Goal: Browse casually

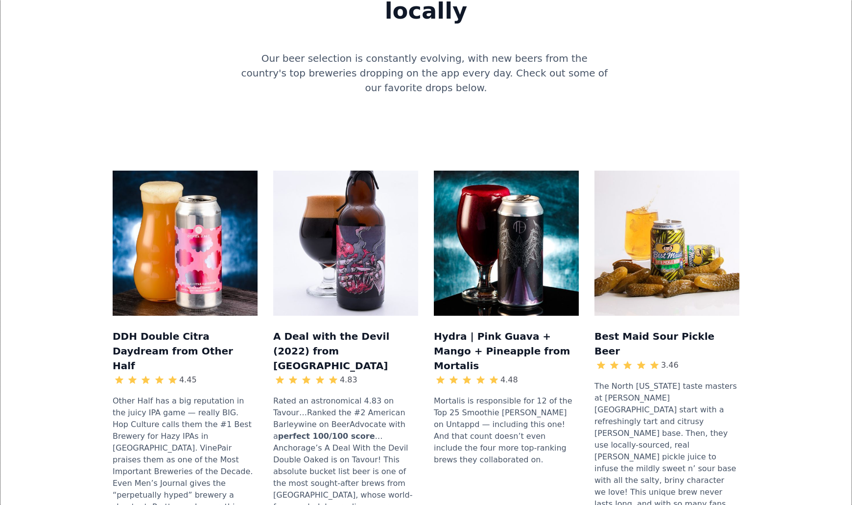
scroll to position [935, 0]
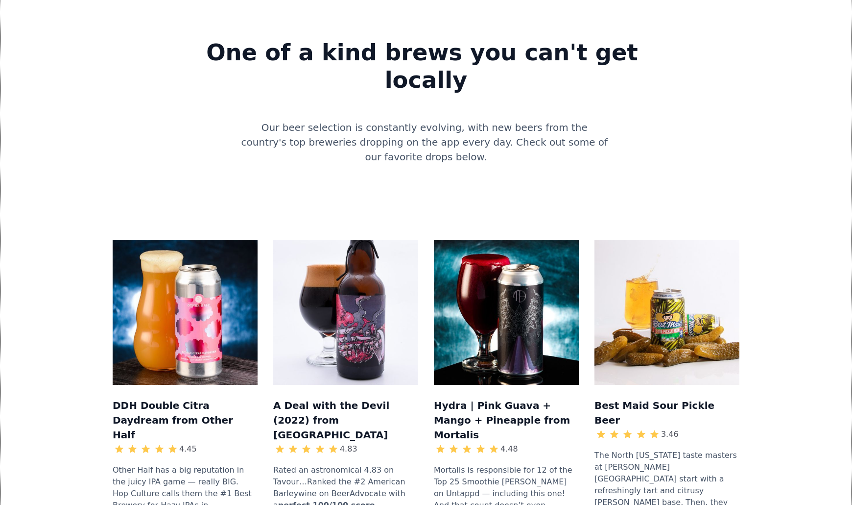
scroll to position [848, 0]
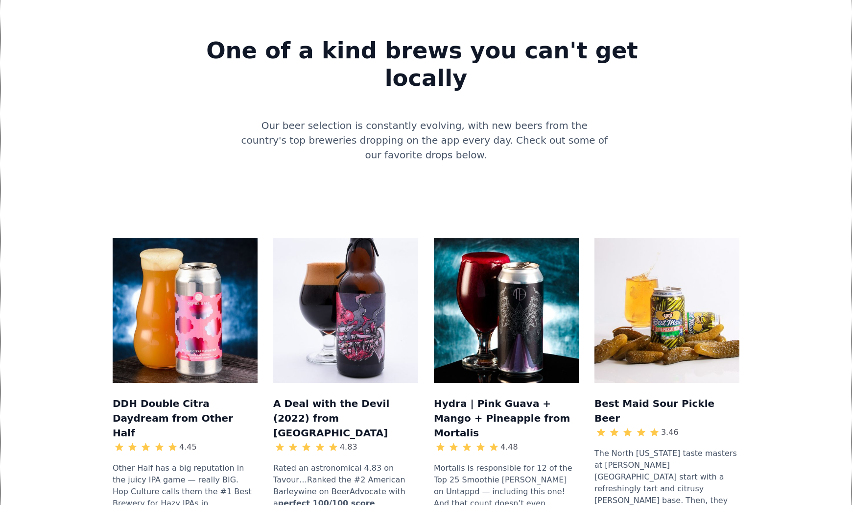
drag, startPoint x: 487, startPoint y: 381, endPoint x: 489, endPoint y: 392, distance: 10.9
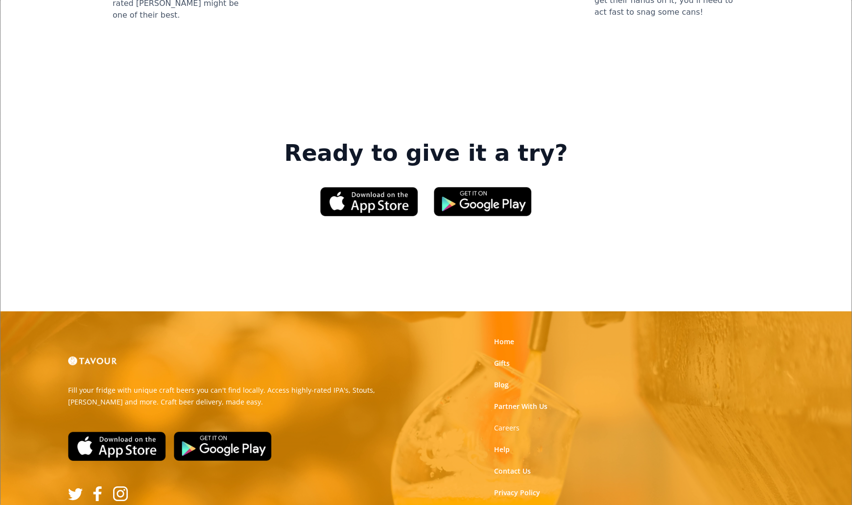
scroll to position [1445, 0]
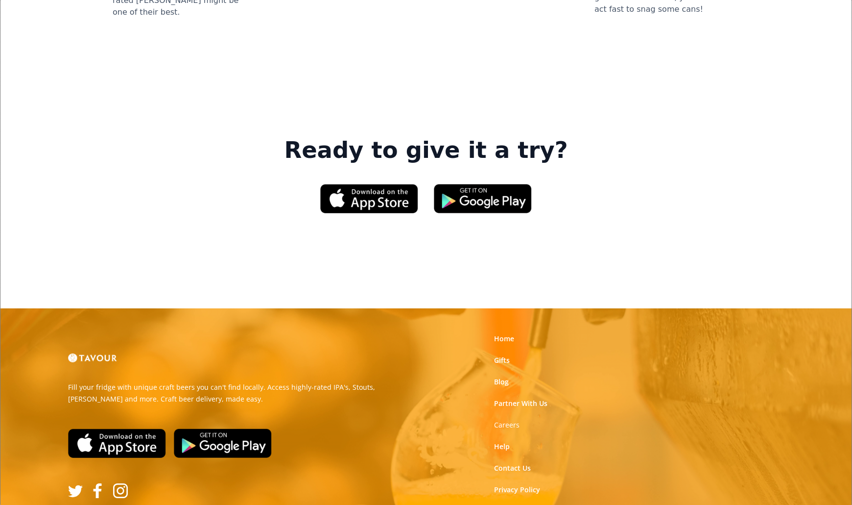
drag, startPoint x: 678, startPoint y: 357, endPoint x: 662, endPoint y: 336, distance: 26.3
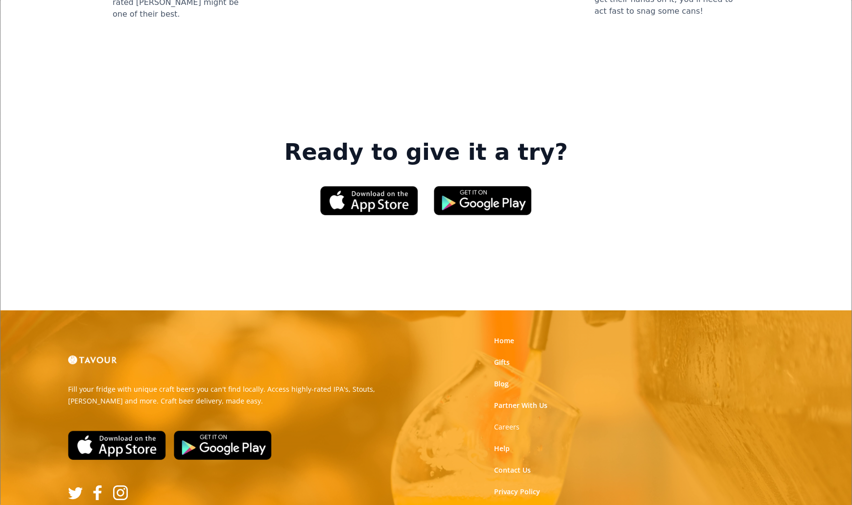
scroll to position [1445, 0]
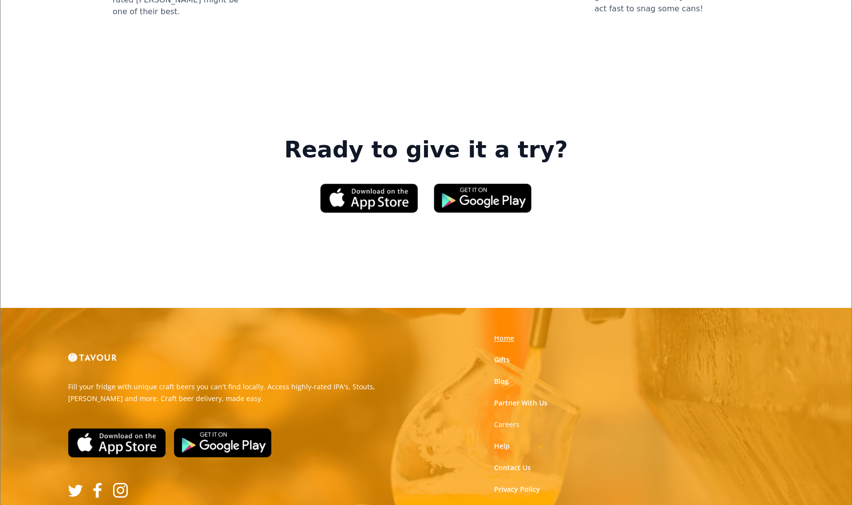
click at [508, 333] on link "Home" at bounding box center [504, 338] width 20 height 10
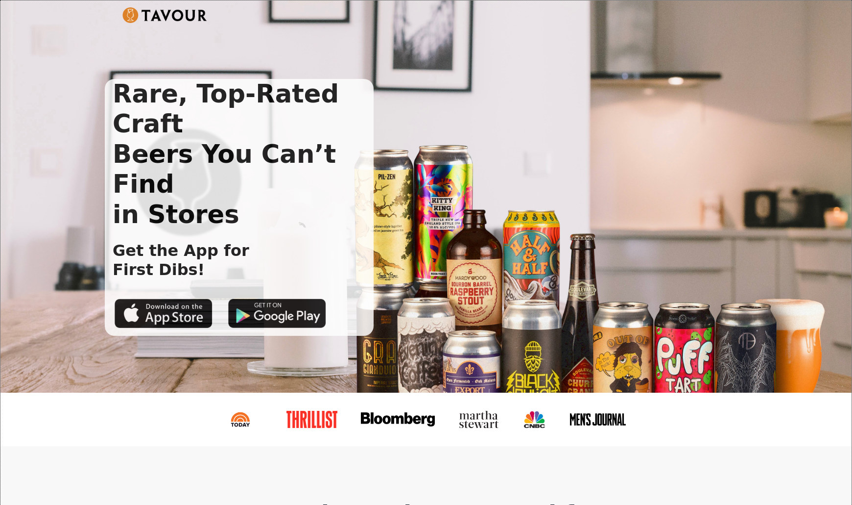
scroll to position [2, 0]
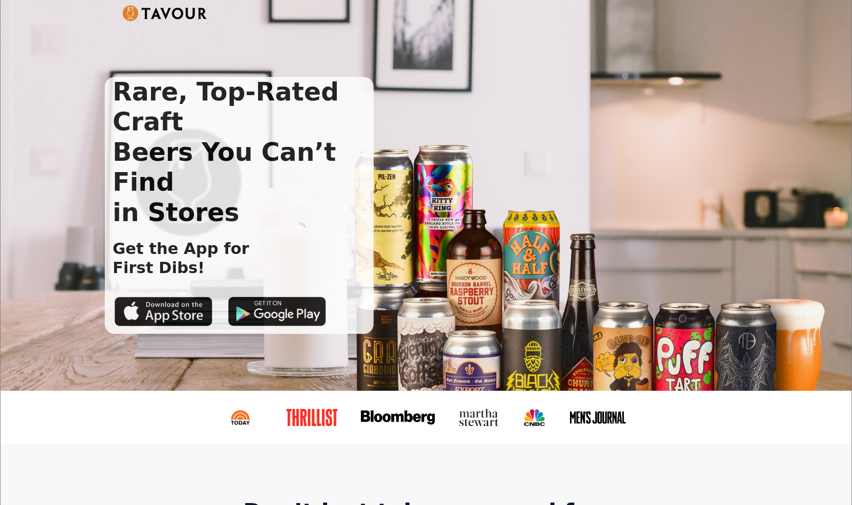
drag, startPoint x: 291, startPoint y: 327, endPoint x: 308, endPoint y: 336, distance: 19.1
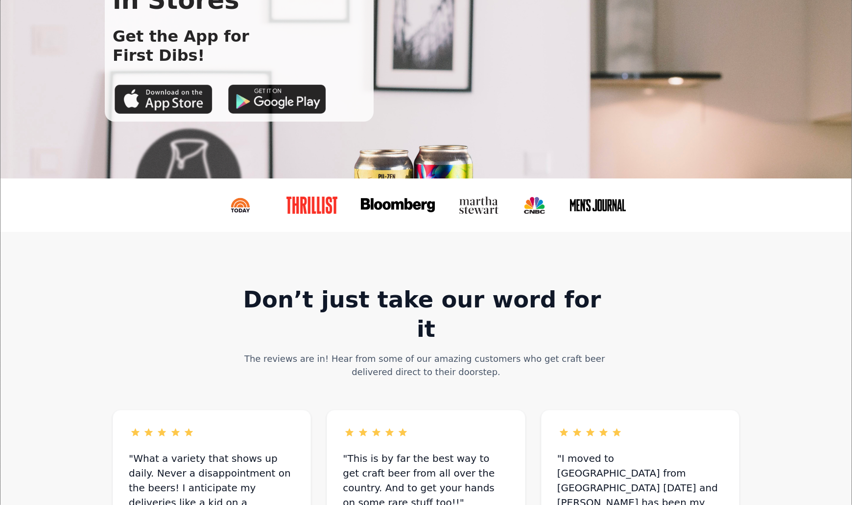
scroll to position [0, 0]
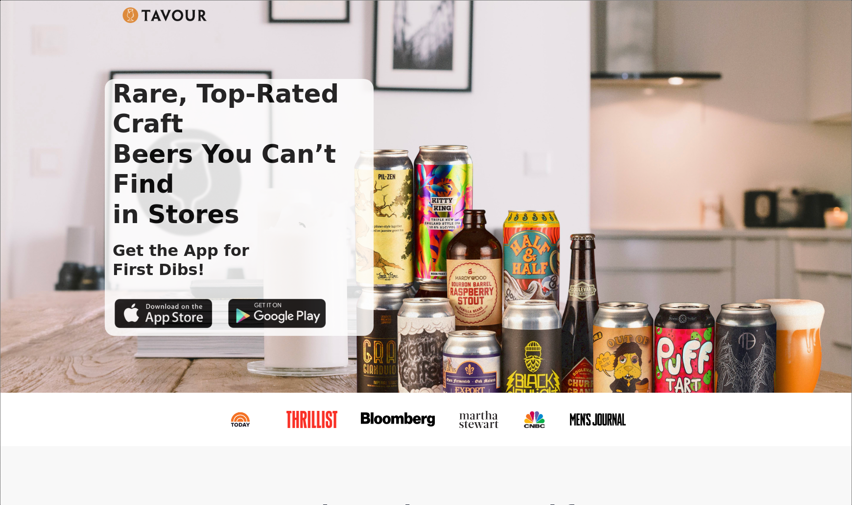
click at [160, 16] on img at bounding box center [164, 15] width 85 height 16
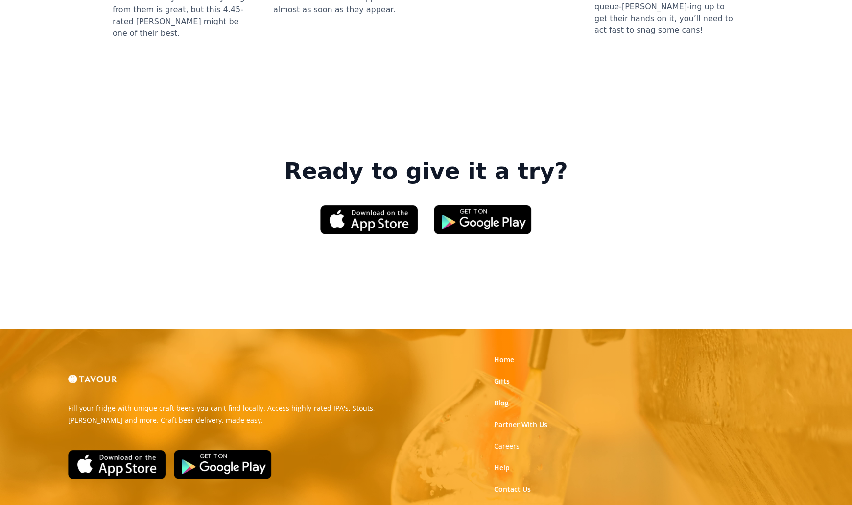
scroll to position [1426, 0]
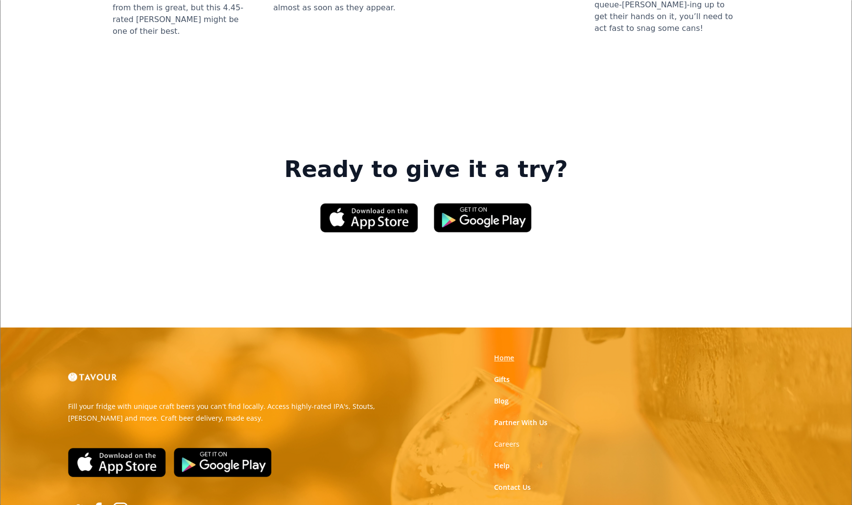
click at [503, 353] on link "Home" at bounding box center [504, 358] width 20 height 10
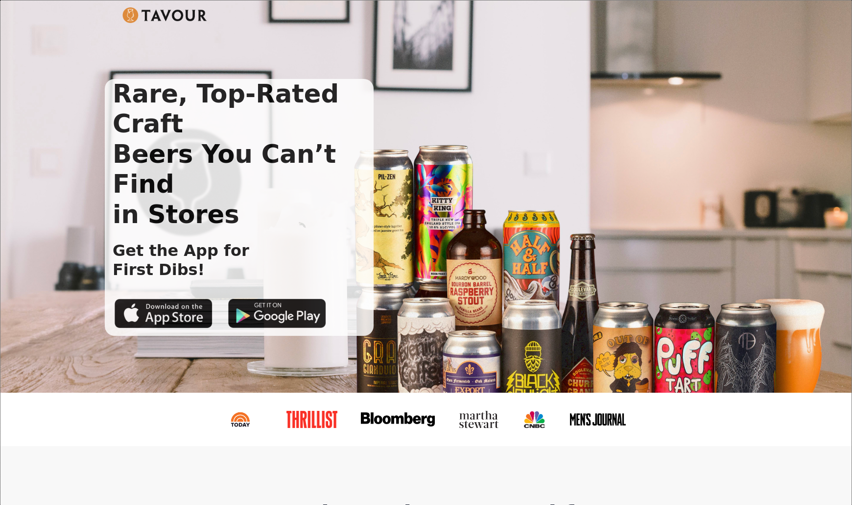
click at [144, 19] on img at bounding box center [164, 15] width 85 height 16
click at [126, 17] on img at bounding box center [164, 15] width 85 height 16
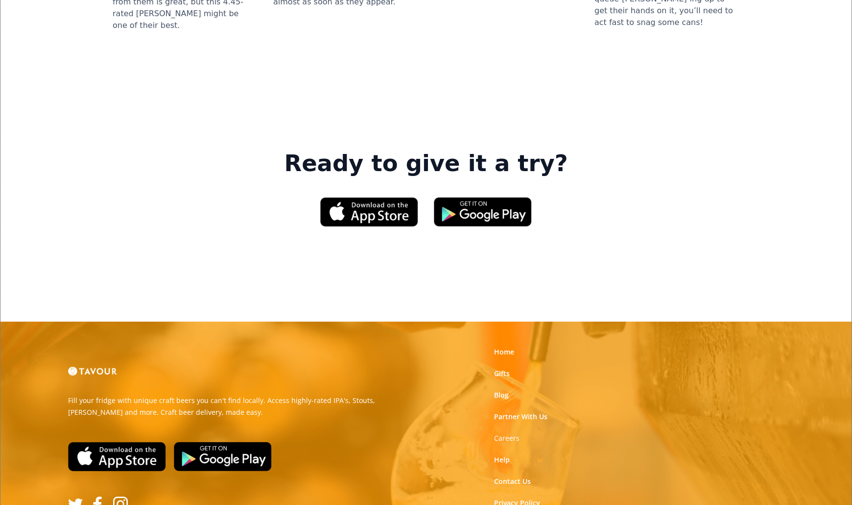
scroll to position [1445, 0]
